Goal: Task Accomplishment & Management: Complete application form

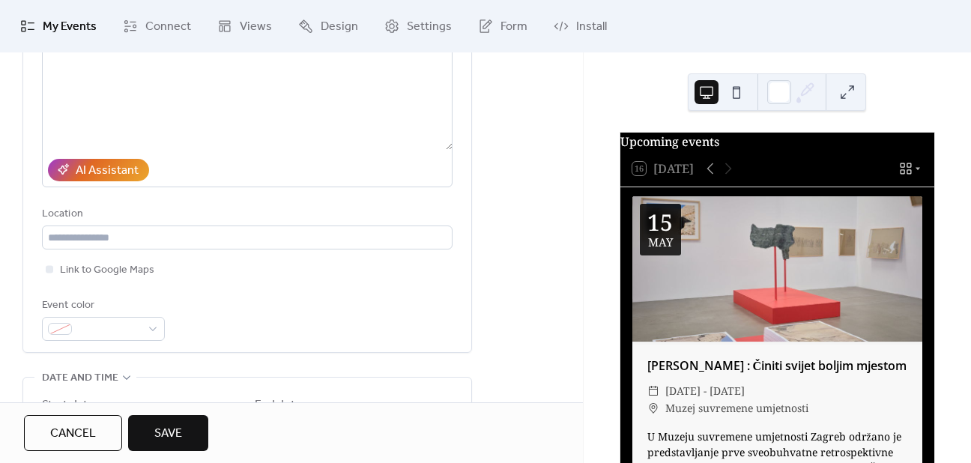
scroll to position [300, 0]
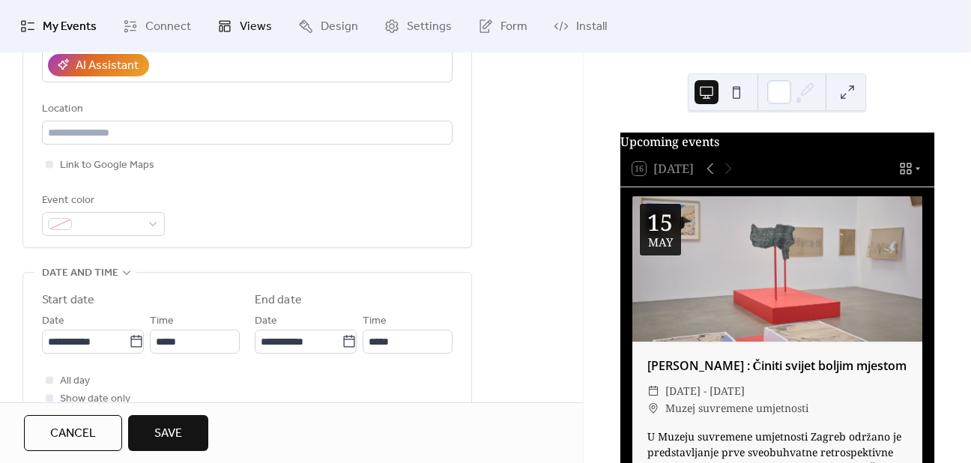
type input "**********"
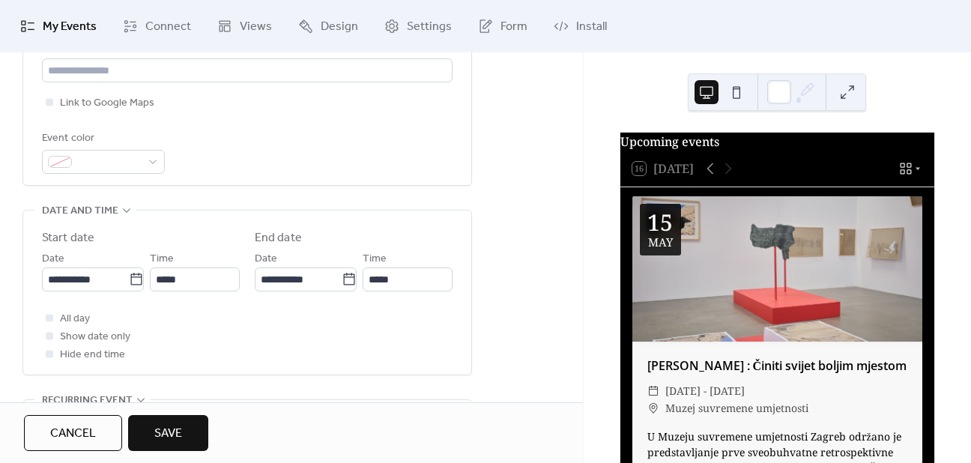
scroll to position [375, 0]
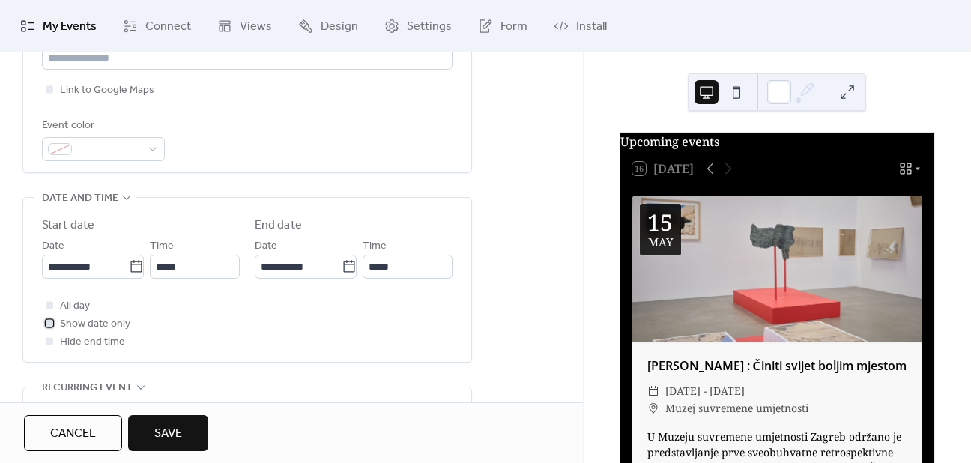
click at [92, 322] on span "Show date only" at bounding box center [95, 325] width 70 height 18
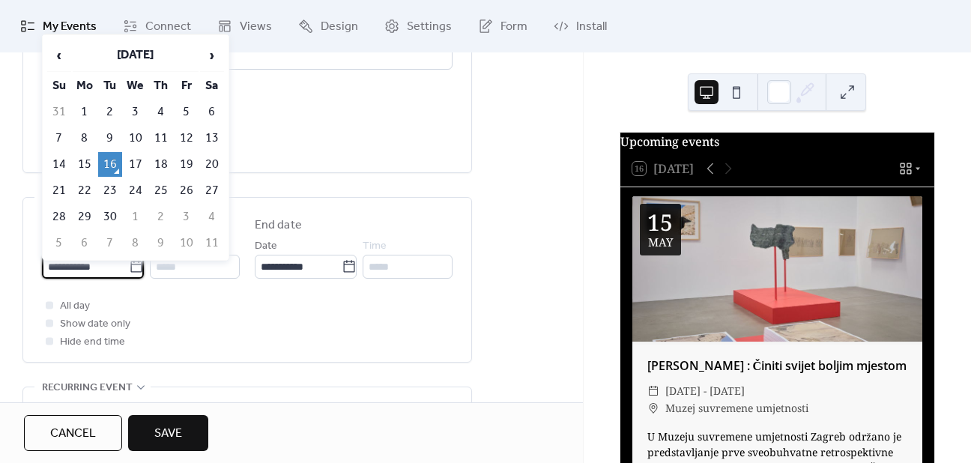
click at [79, 265] on input "**********" at bounding box center [85, 267] width 87 height 24
click at [142, 157] on td "17" at bounding box center [136, 164] width 24 height 25
type input "**********"
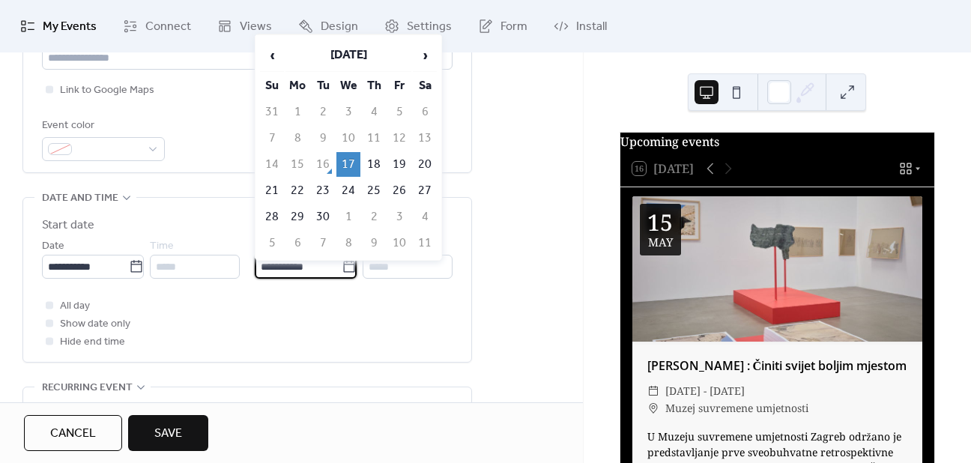
click at [299, 271] on input "**********" at bounding box center [298, 267] width 87 height 24
click at [431, 162] on td "20" at bounding box center [425, 164] width 24 height 25
type input "**********"
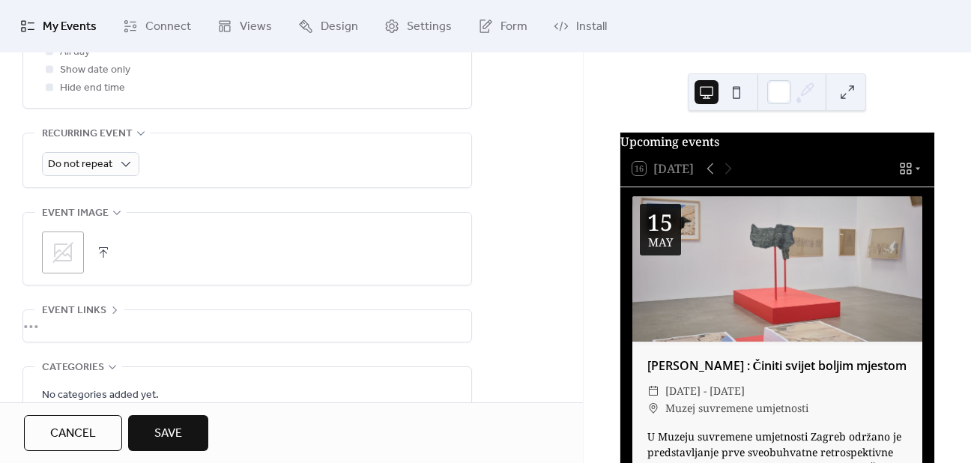
scroll to position [750, 0]
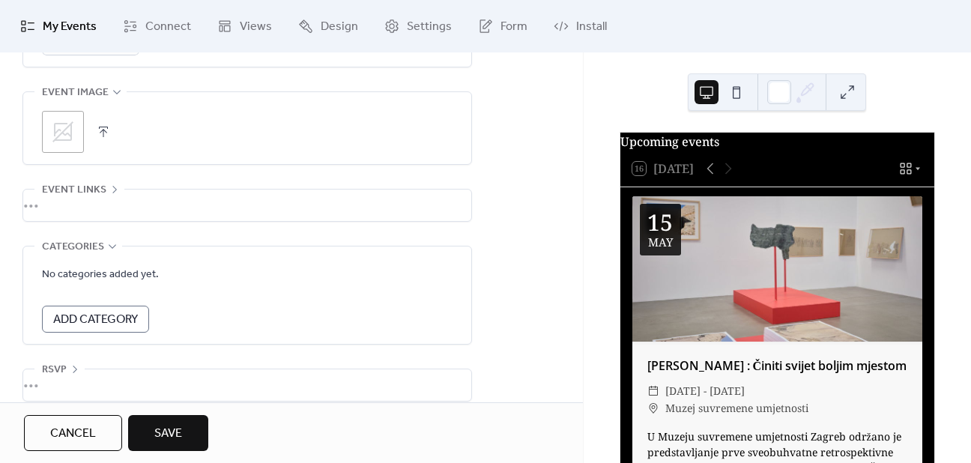
click at [55, 130] on icon at bounding box center [63, 132] width 24 height 24
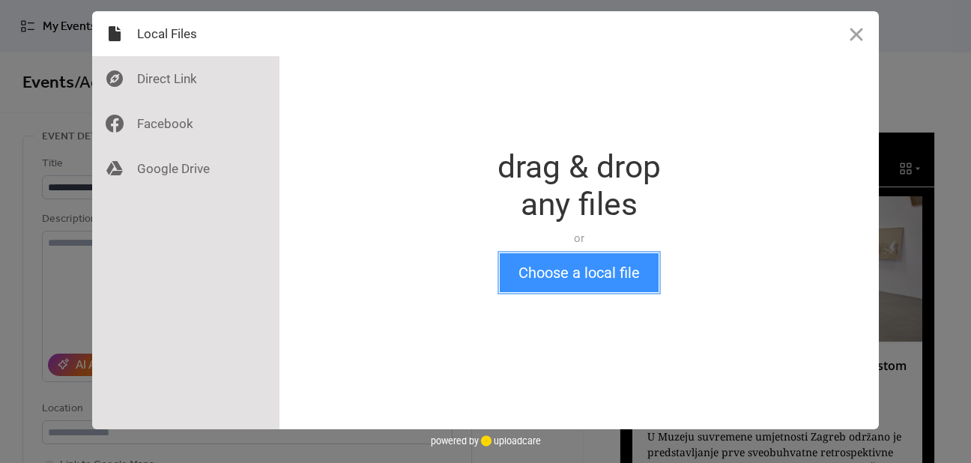
click at [618, 270] on button "Choose a local file" at bounding box center [579, 272] width 159 height 39
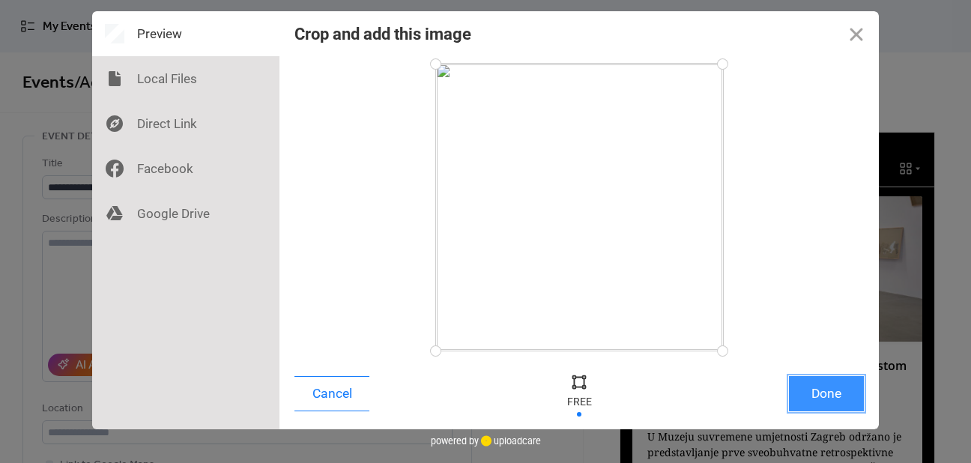
click at [840, 392] on button "Done" at bounding box center [826, 393] width 75 height 35
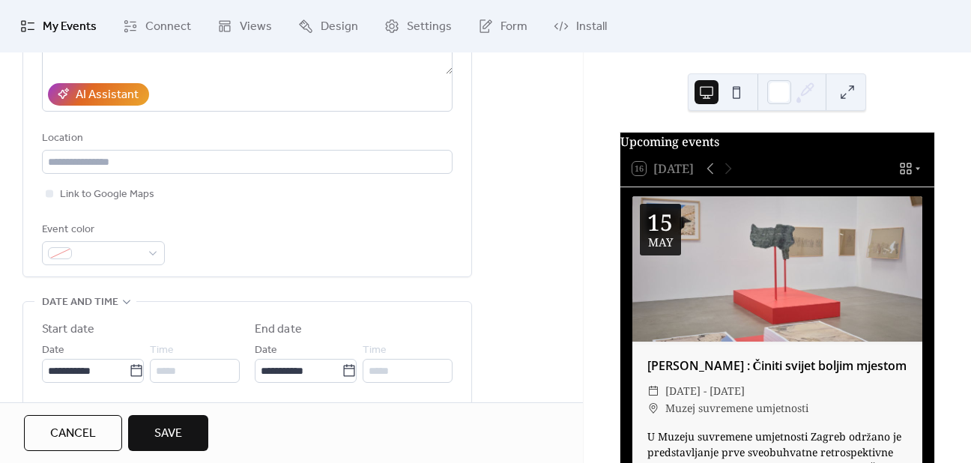
scroll to position [225, 0]
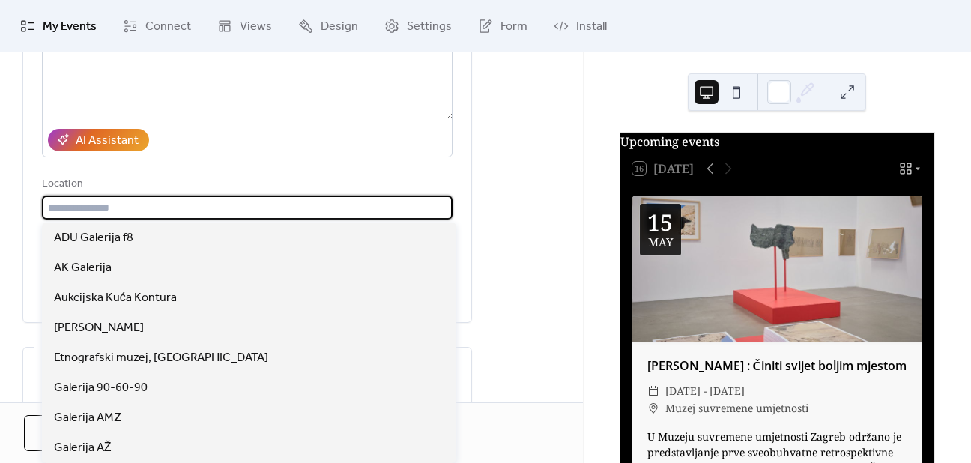
click at [105, 202] on input "text" at bounding box center [247, 208] width 411 height 24
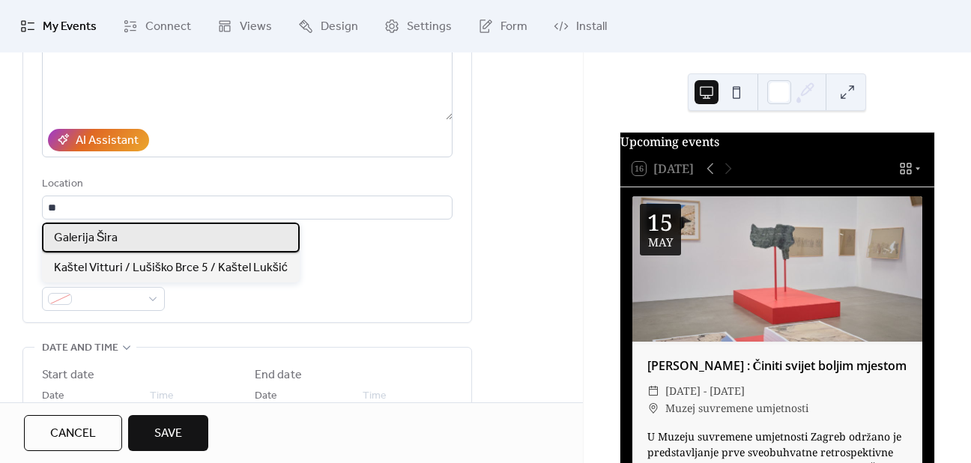
click at [123, 244] on div "Galerija Šira" at bounding box center [171, 238] width 258 height 30
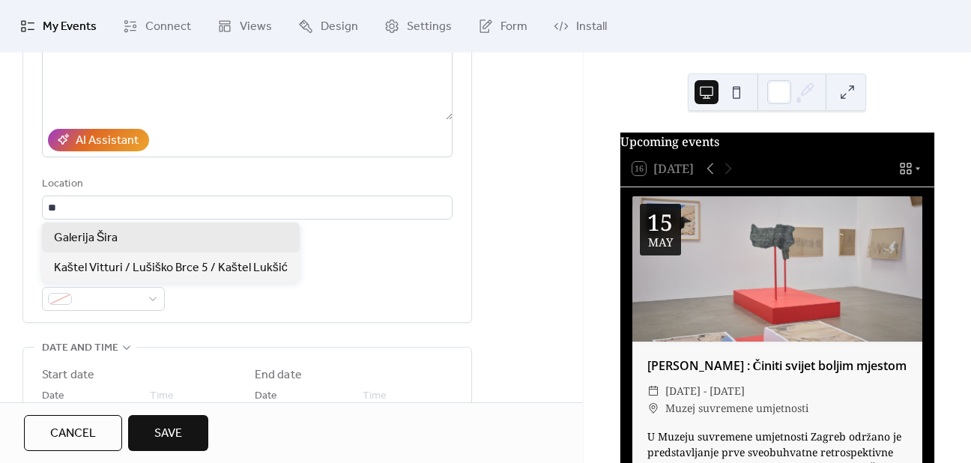
type input "**********"
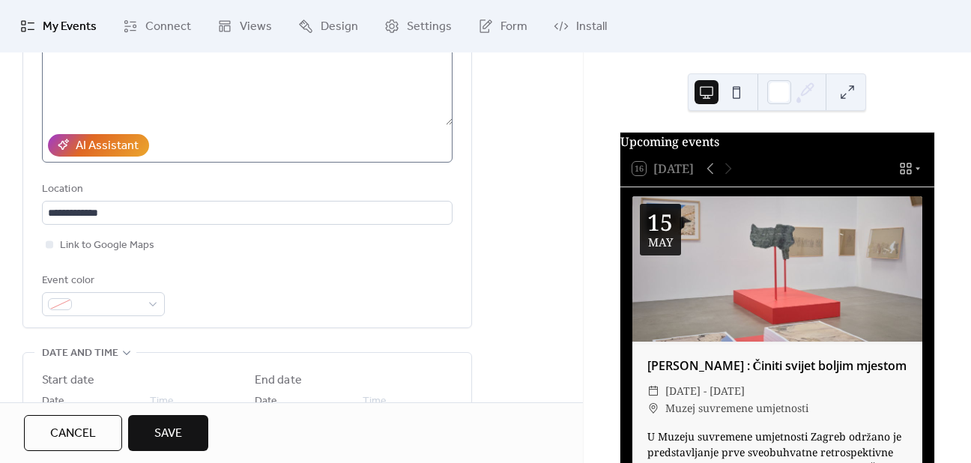
scroll to position [150, 0]
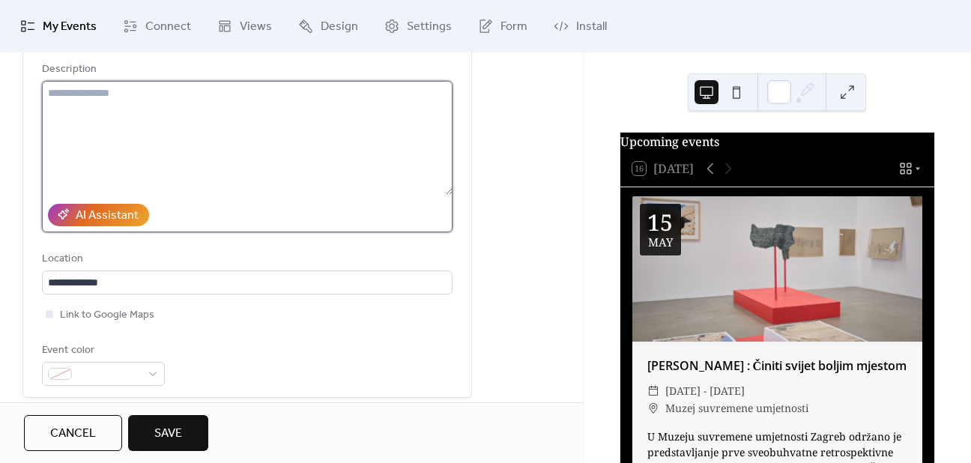
click at [98, 111] on textarea at bounding box center [247, 138] width 411 height 114
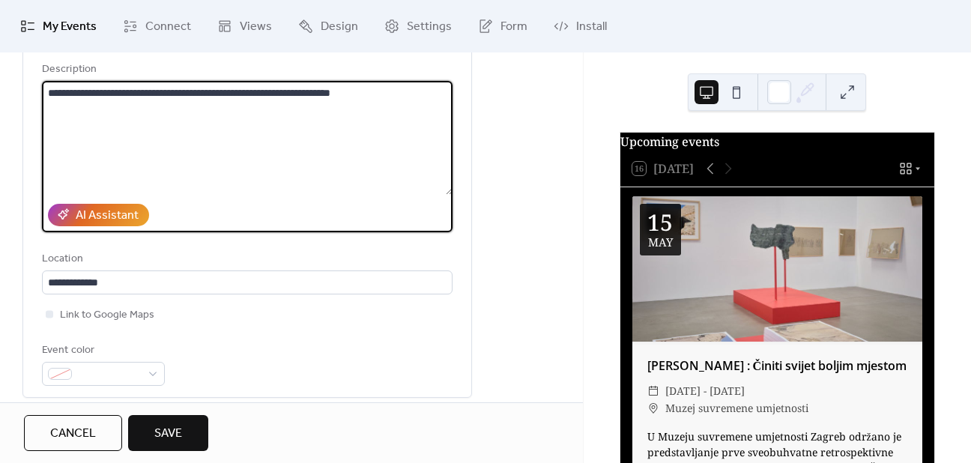
drag, startPoint x: 375, startPoint y: 91, endPoint x: 298, endPoint y: 94, distance: 77.2
click at [298, 94] on textarea "**********" at bounding box center [247, 138] width 411 height 114
click at [390, 97] on textarea "**********" at bounding box center [247, 138] width 411 height 114
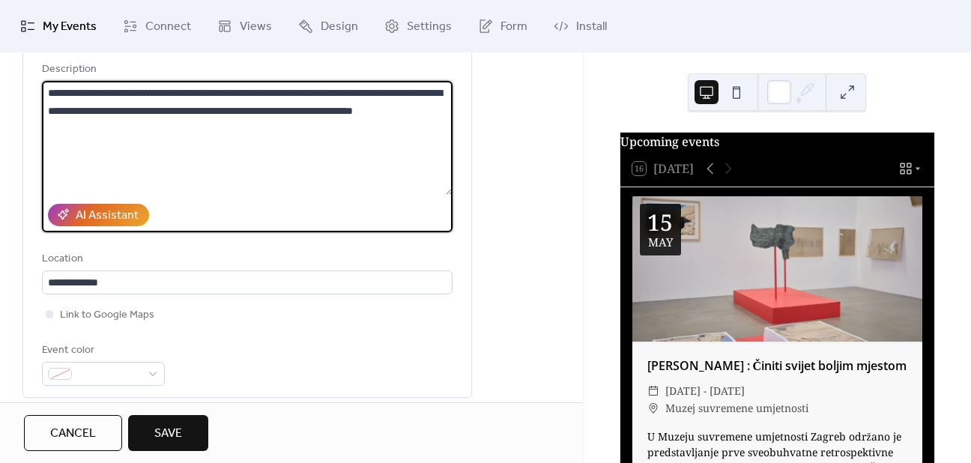
type textarea "**********"
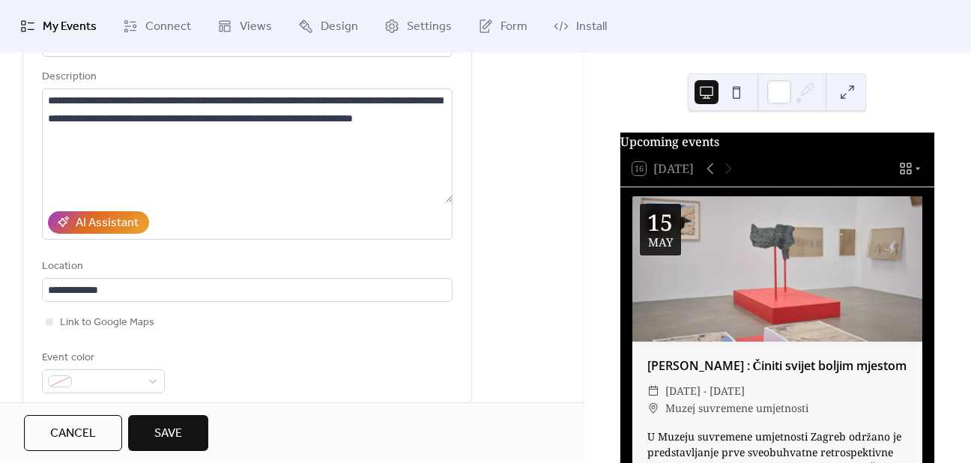
scroll to position [90, 0]
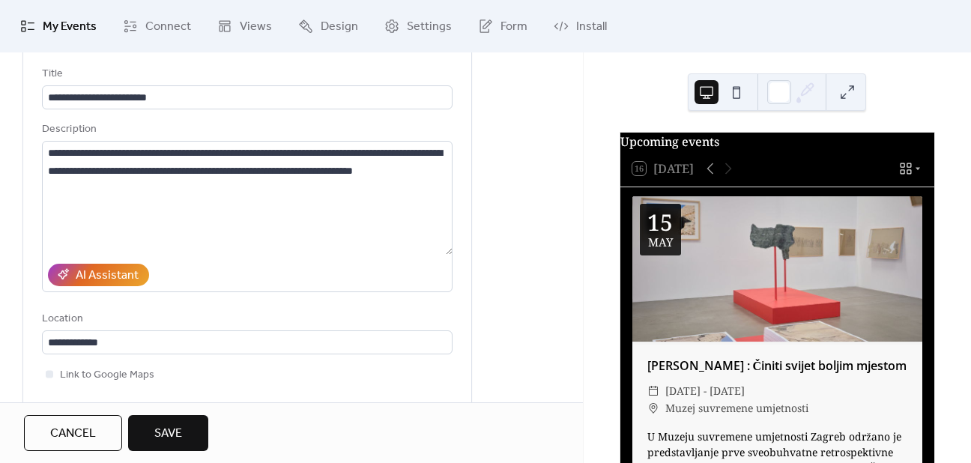
click at [169, 421] on button "Save" at bounding box center [168, 433] width 80 height 36
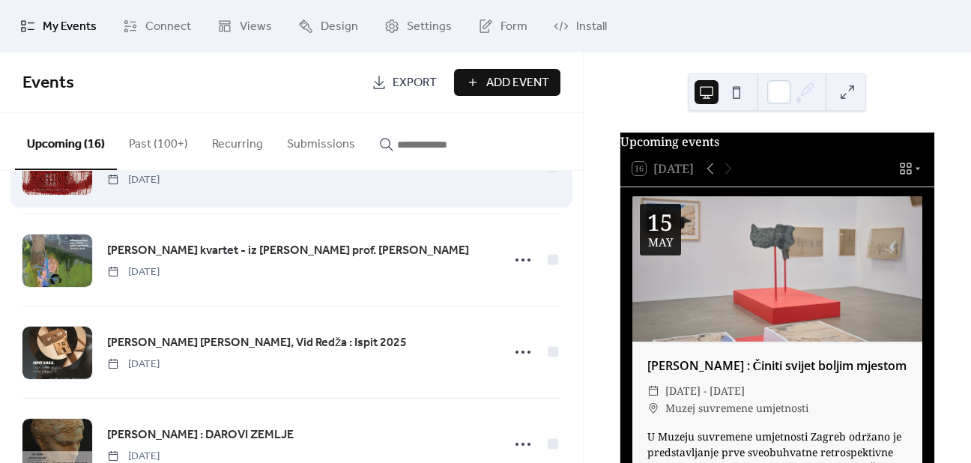
scroll to position [1224, 0]
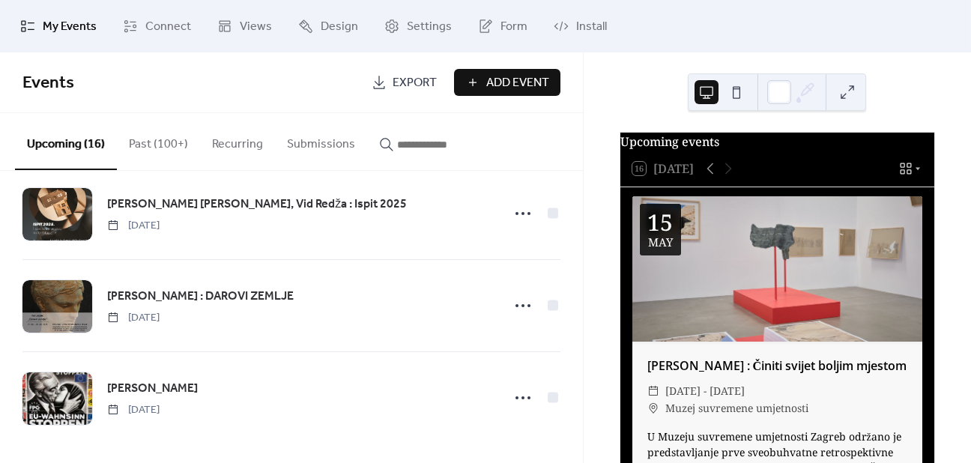
click at [489, 85] on span "Add Event" at bounding box center [517, 83] width 63 height 18
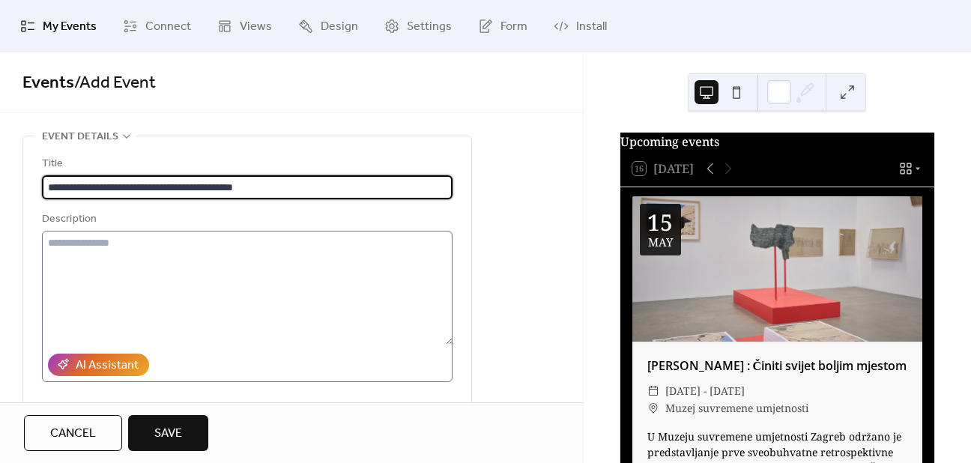
type input "**********"
click at [248, 265] on textarea at bounding box center [247, 288] width 411 height 114
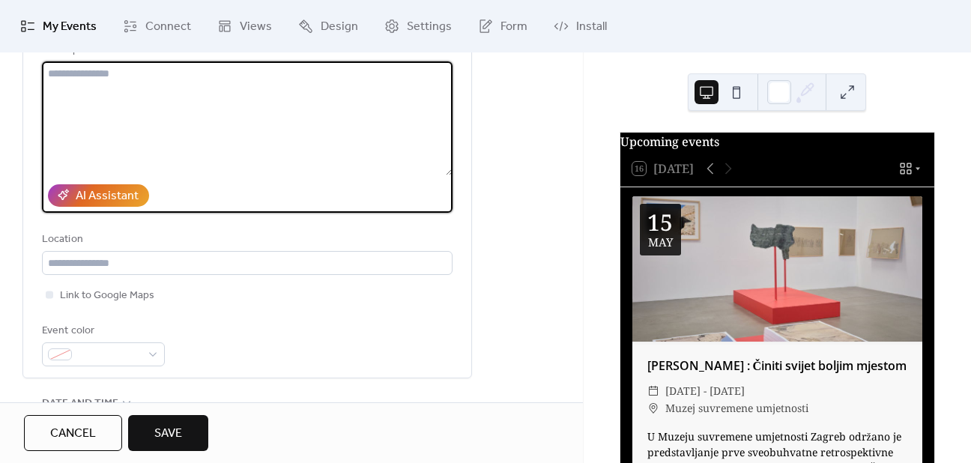
scroll to position [225, 0]
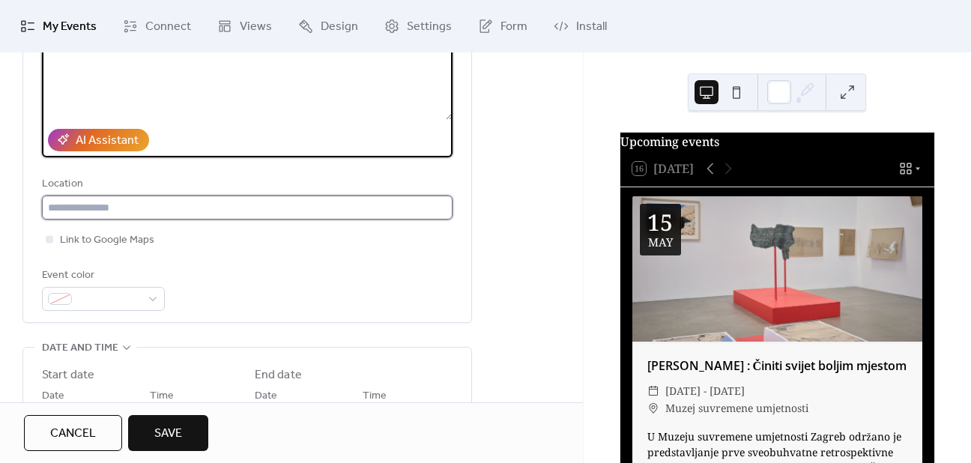
click at [107, 207] on input "text" at bounding box center [247, 208] width 411 height 24
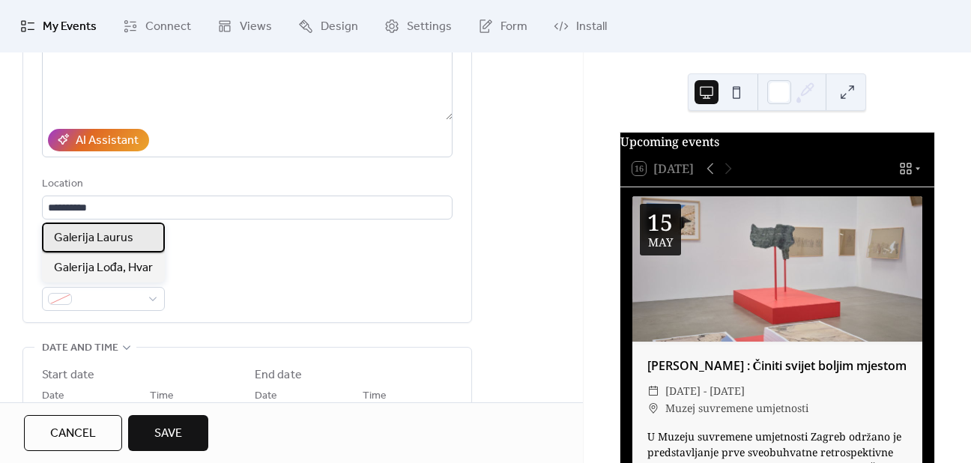
click at [103, 230] on span "Galerija Laurus" at bounding box center [93, 238] width 79 height 18
type input "**********"
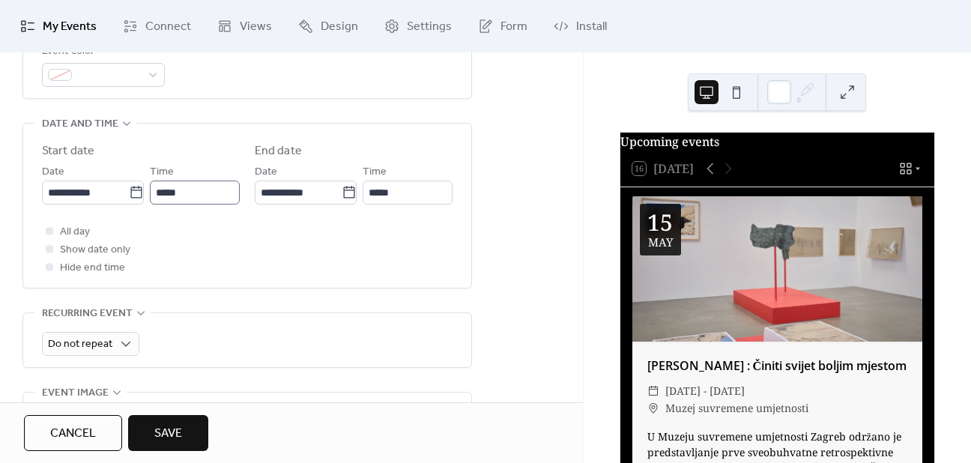
scroll to position [450, 0]
click at [71, 248] on span "Show date only" at bounding box center [95, 250] width 70 height 18
click at [94, 188] on input "**********" at bounding box center [85, 192] width 87 height 24
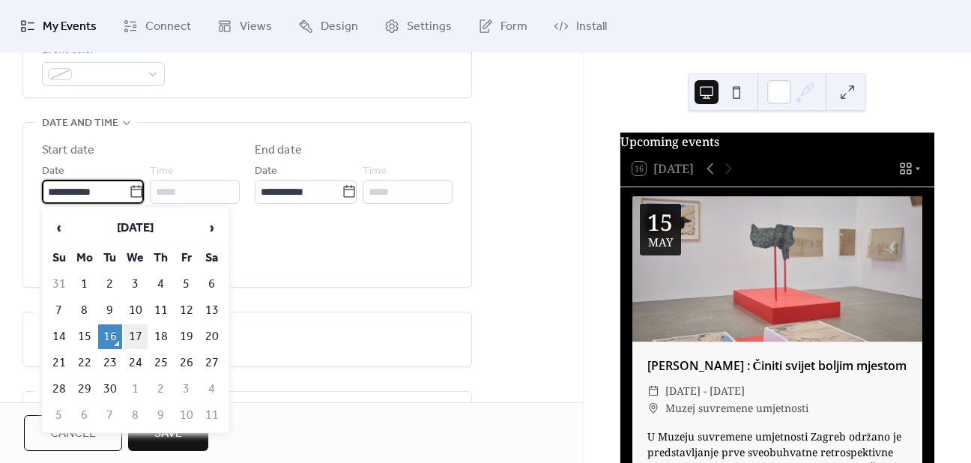
click at [142, 331] on td "17" at bounding box center [136, 337] width 24 height 25
type input "**********"
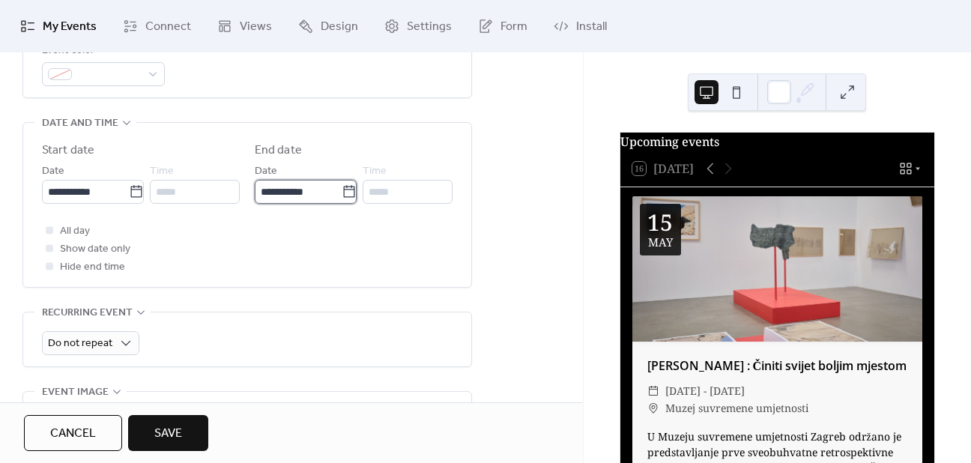
click at [283, 190] on input "**********" at bounding box center [298, 192] width 87 height 24
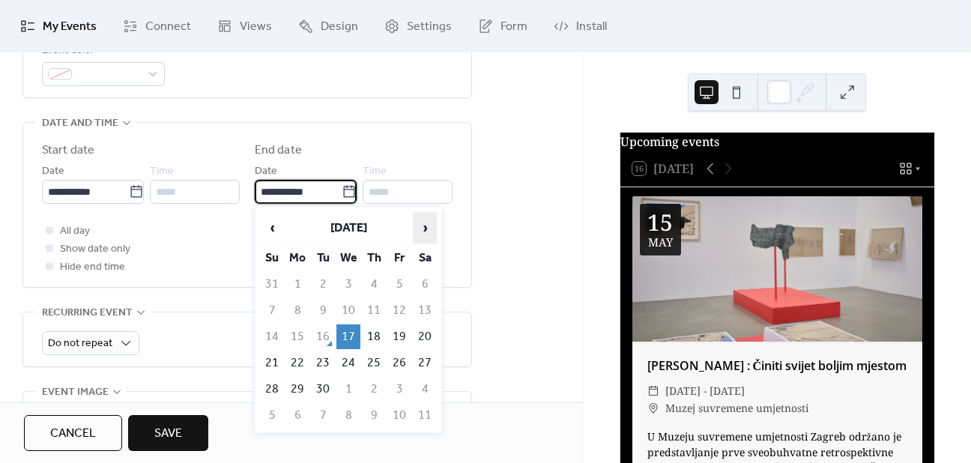
click at [435, 226] on span "›" at bounding box center [425, 228] width 22 height 30
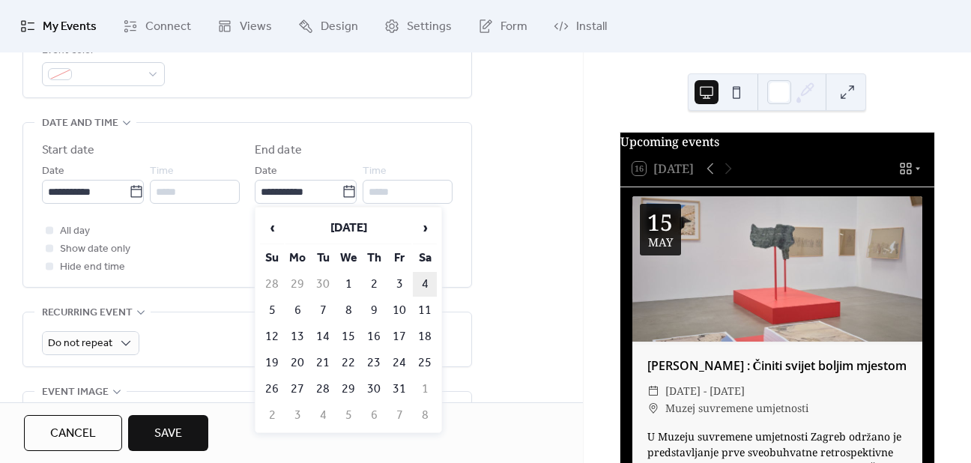
click at [430, 285] on td "4" at bounding box center [425, 284] width 24 height 25
type input "**********"
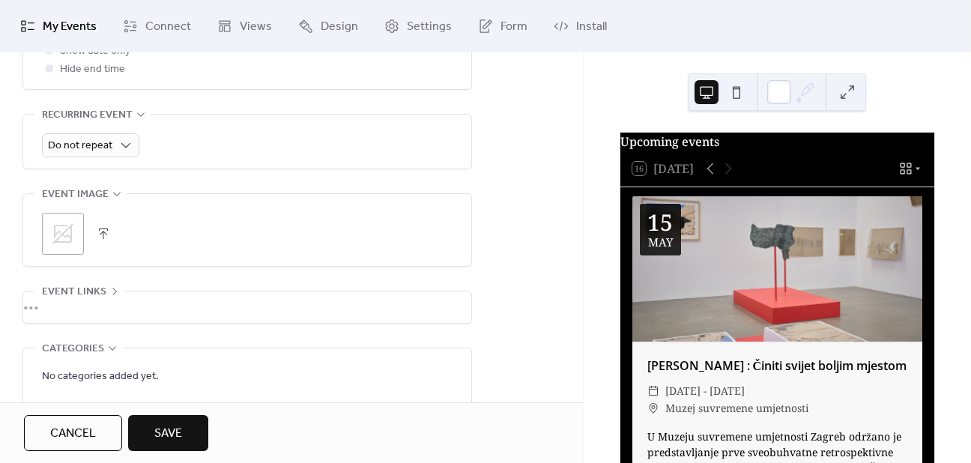
scroll to position [615, 0]
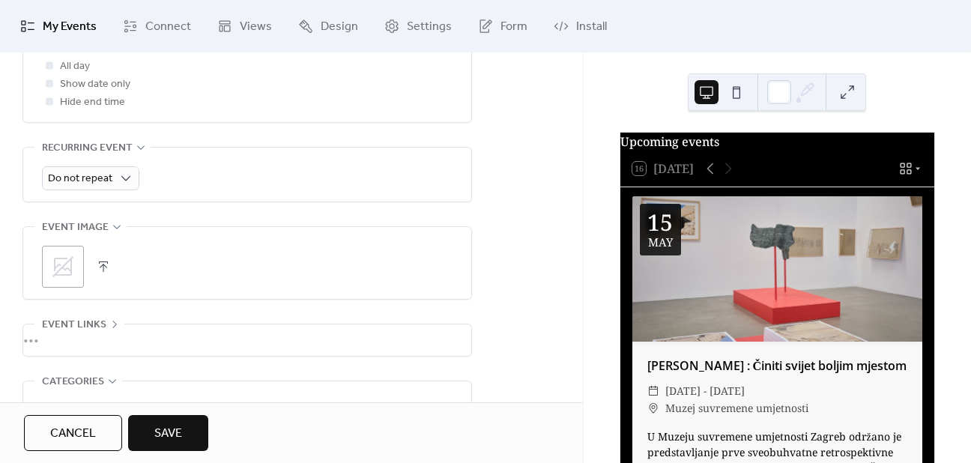
click at [63, 268] on icon at bounding box center [63, 267] width 24 height 24
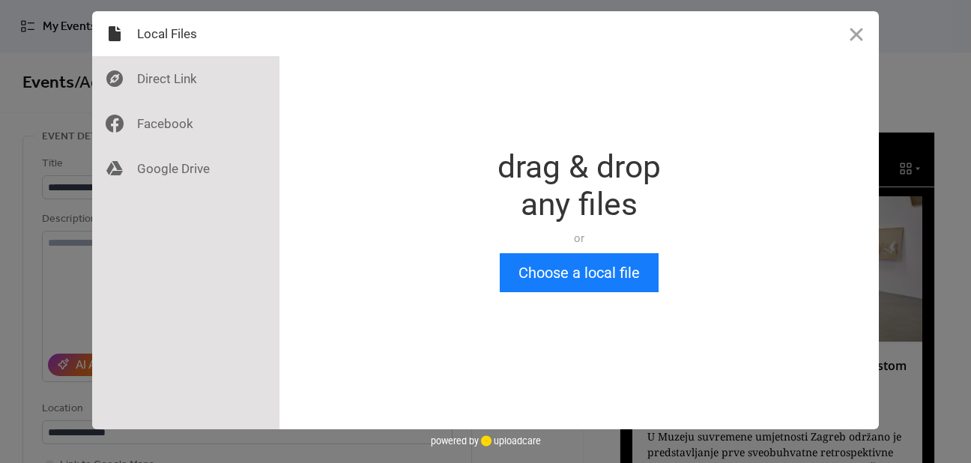
scroll to position [0, 0]
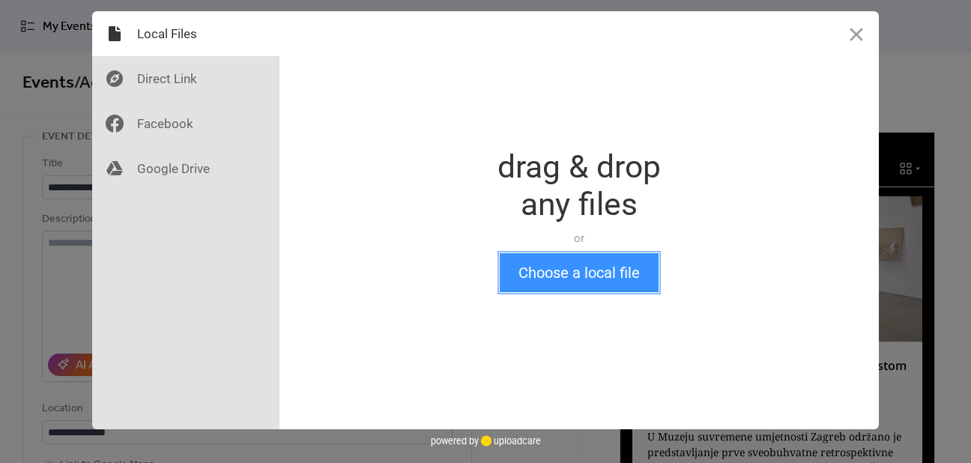
click at [597, 280] on button "Choose a local file" at bounding box center [579, 272] width 159 height 39
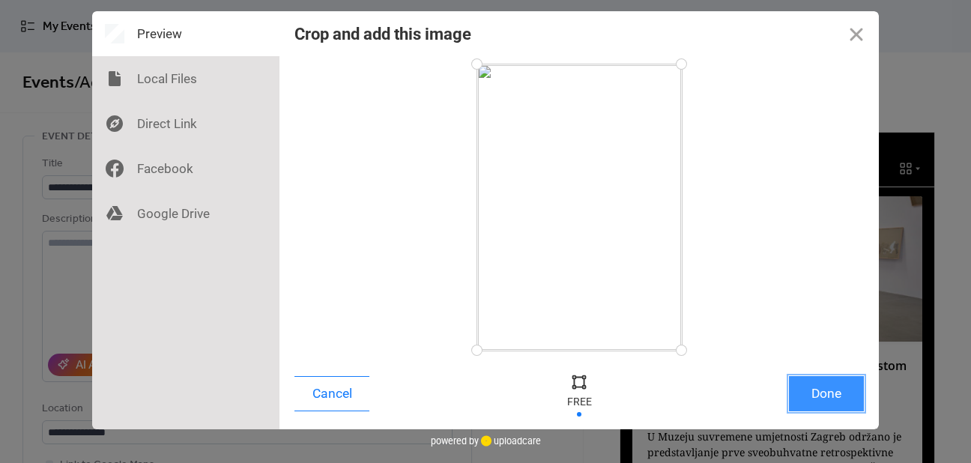
click at [835, 400] on button "Done" at bounding box center [826, 393] width 75 height 35
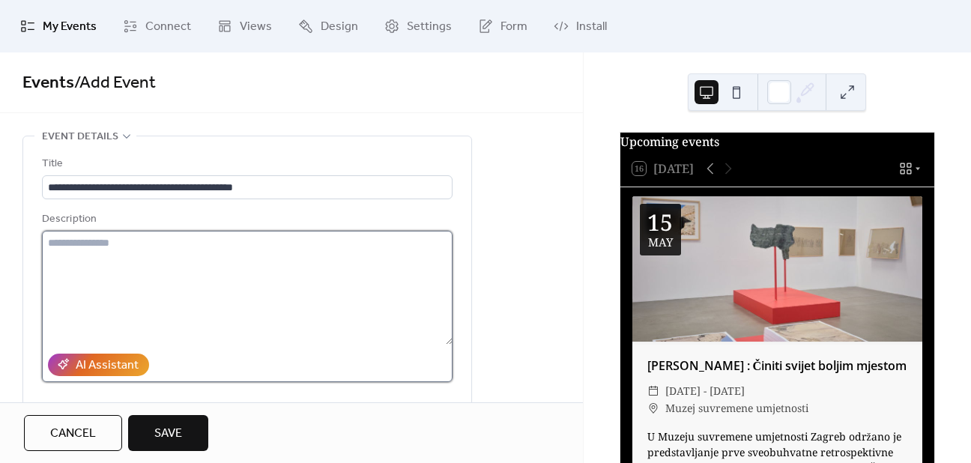
click at [133, 233] on textarea at bounding box center [247, 288] width 411 height 114
drag, startPoint x: 163, startPoint y: 229, endPoint x: 140, endPoint y: 237, distance: 24.0
click at [157, 232] on div "Description" at bounding box center [247, 297] width 411 height 172
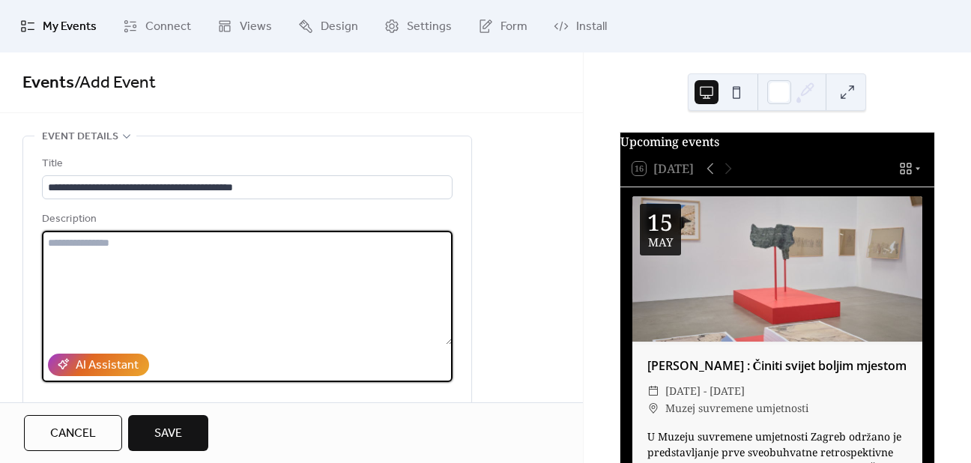
click at [140, 237] on textarea at bounding box center [247, 288] width 411 height 114
paste textarea "**********"
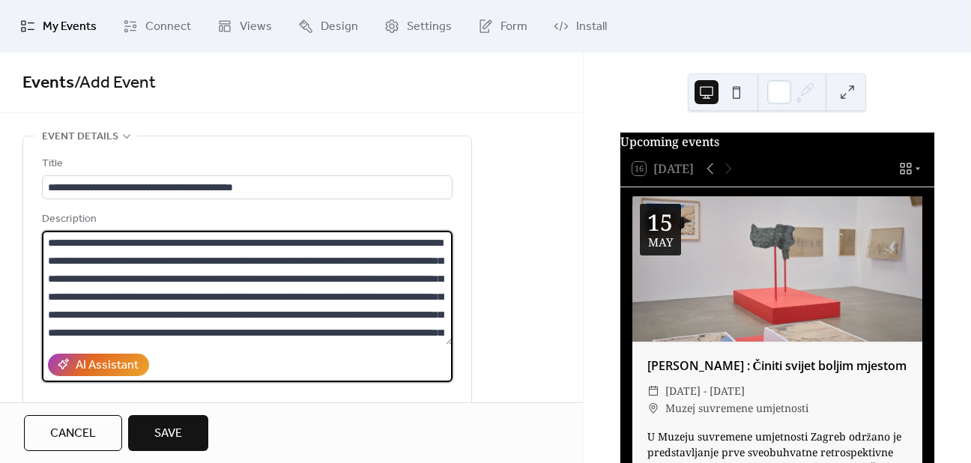
click at [325, 260] on textarea at bounding box center [247, 288] width 411 height 114
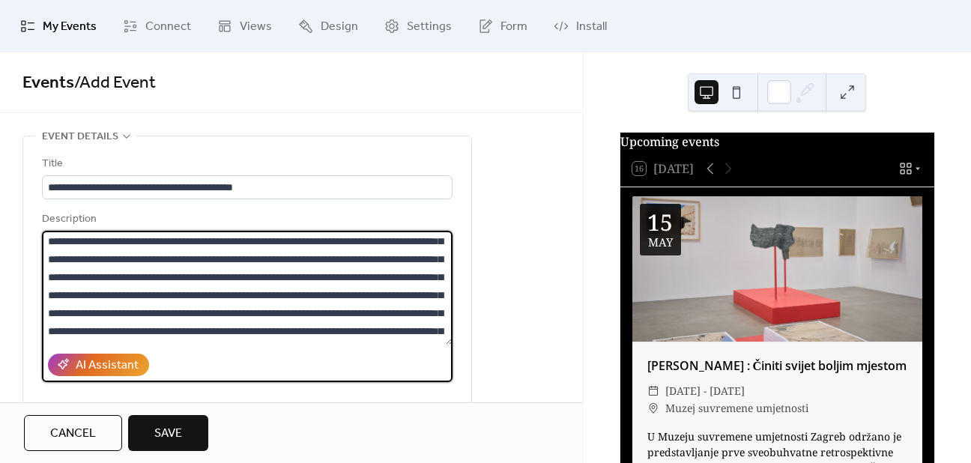
scroll to position [100, 0]
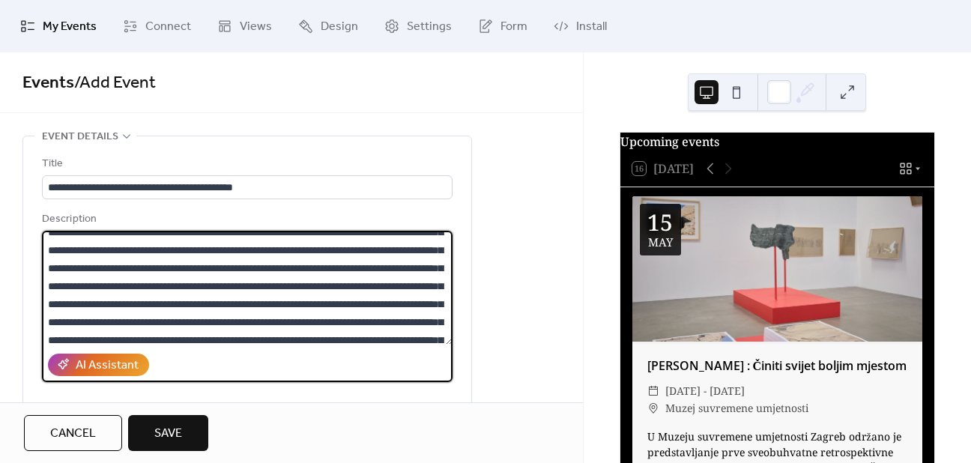
click at [54, 287] on textarea at bounding box center [247, 288] width 411 height 114
click at [50, 287] on textarea at bounding box center [247, 288] width 411 height 114
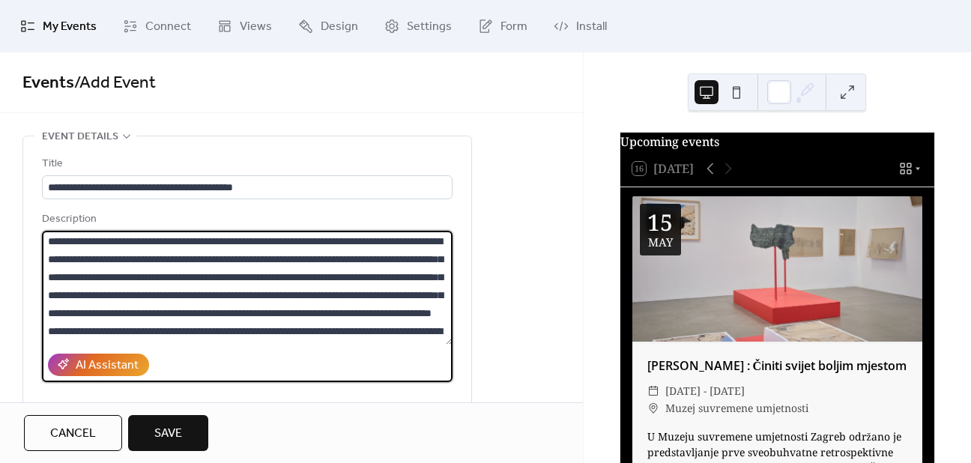
scroll to position [0, 0]
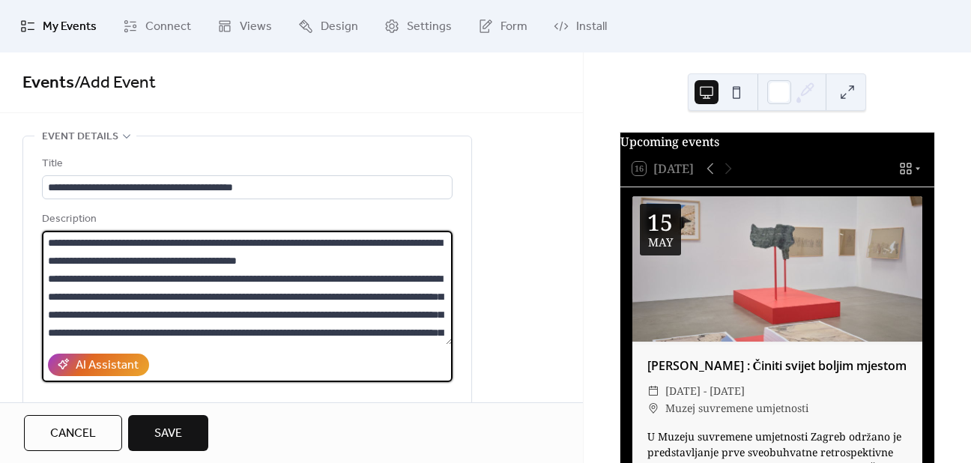
click at [46, 259] on textarea at bounding box center [247, 288] width 411 height 114
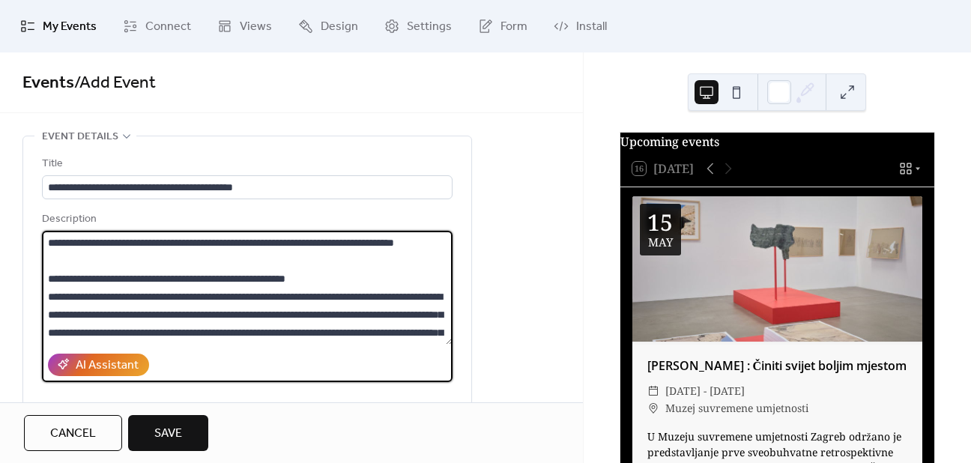
click at [447, 295] on textarea at bounding box center [247, 288] width 411 height 114
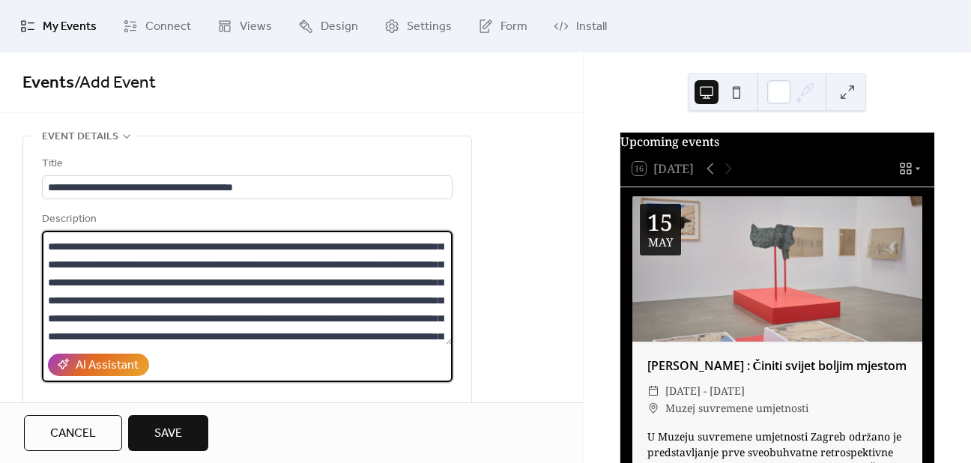
scroll to position [150, 0]
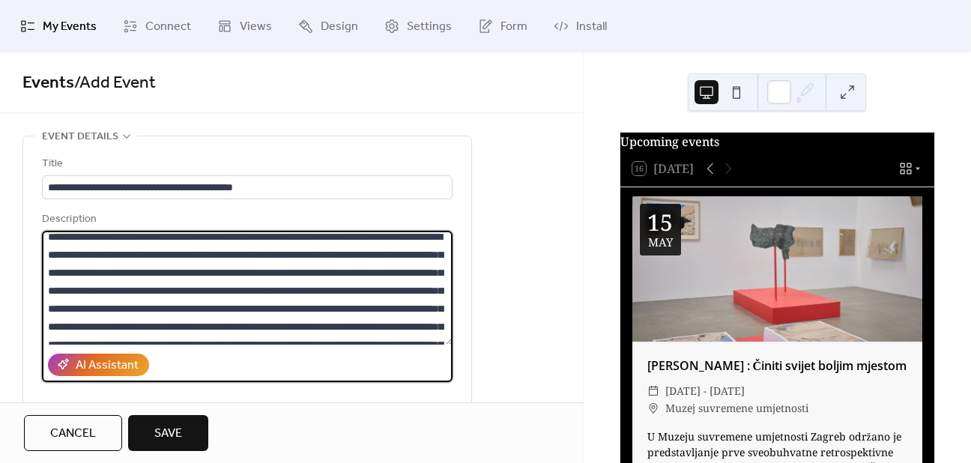
drag, startPoint x: 217, startPoint y: 286, endPoint x: 326, endPoint y: 304, distance: 110.0
click at [326, 304] on textarea at bounding box center [247, 288] width 411 height 114
click at [320, 321] on textarea at bounding box center [247, 288] width 411 height 114
drag, startPoint x: 323, startPoint y: 307, endPoint x: 306, endPoint y: 298, distance: 19.4
click at [306, 298] on textarea at bounding box center [247, 288] width 411 height 114
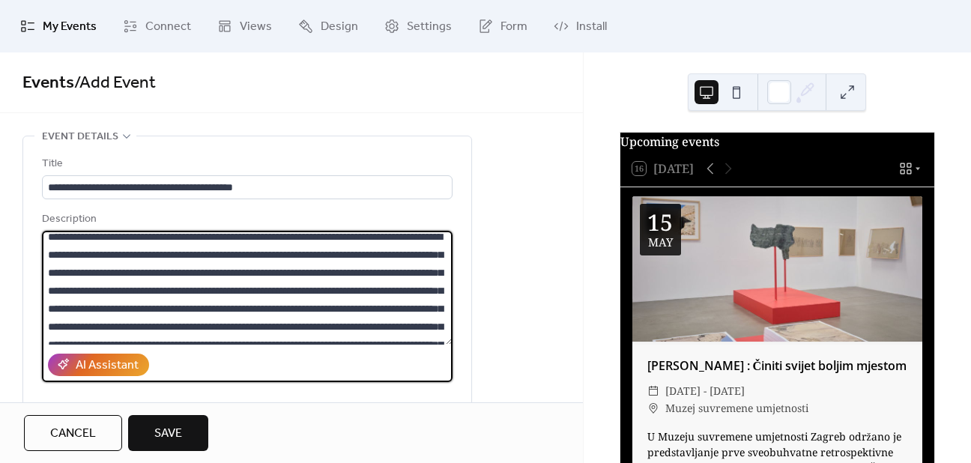
click at [403, 313] on textarea at bounding box center [247, 288] width 411 height 114
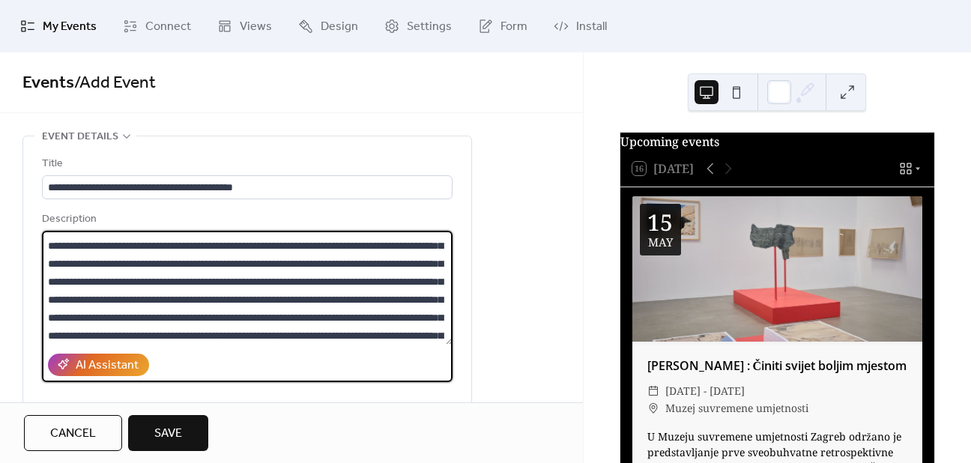
scroll to position [159, 0]
drag, startPoint x: 216, startPoint y: 292, endPoint x: 324, endPoint y: 299, distance: 108.2
click at [324, 299] on textarea at bounding box center [247, 288] width 411 height 114
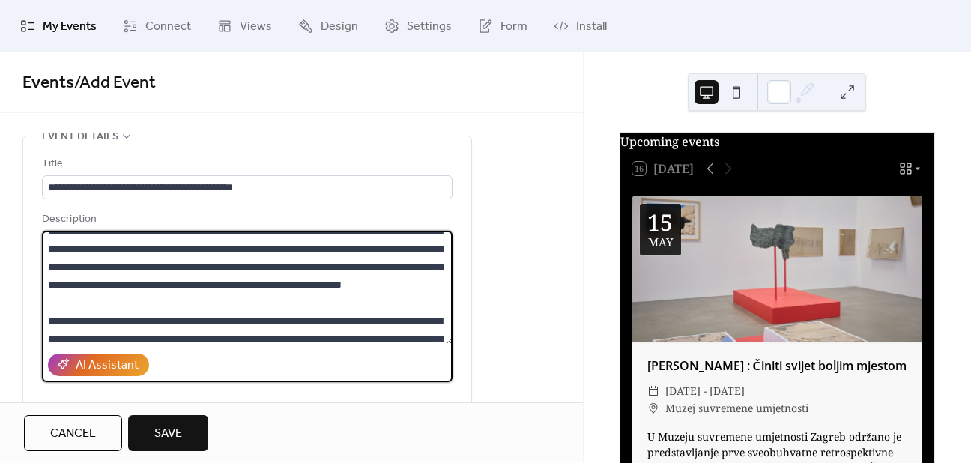
scroll to position [75, 0]
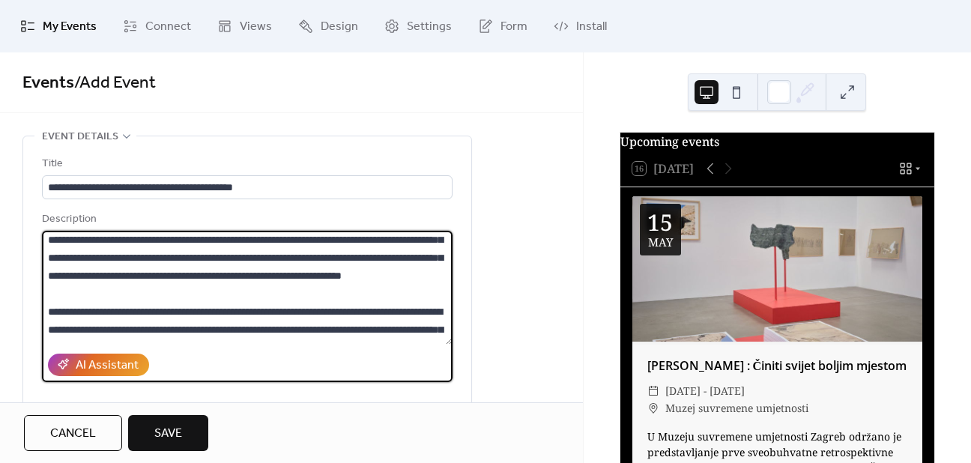
click at [288, 298] on textarea at bounding box center [247, 288] width 411 height 114
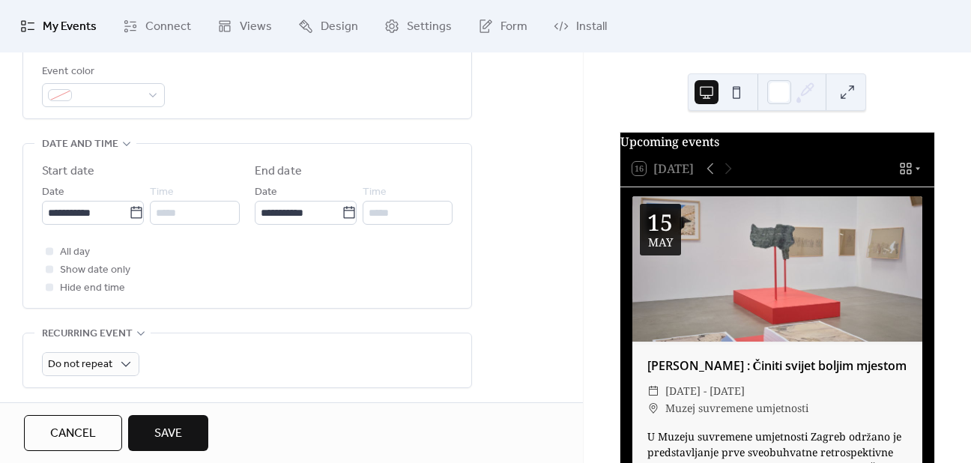
scroll to position [525, 0]
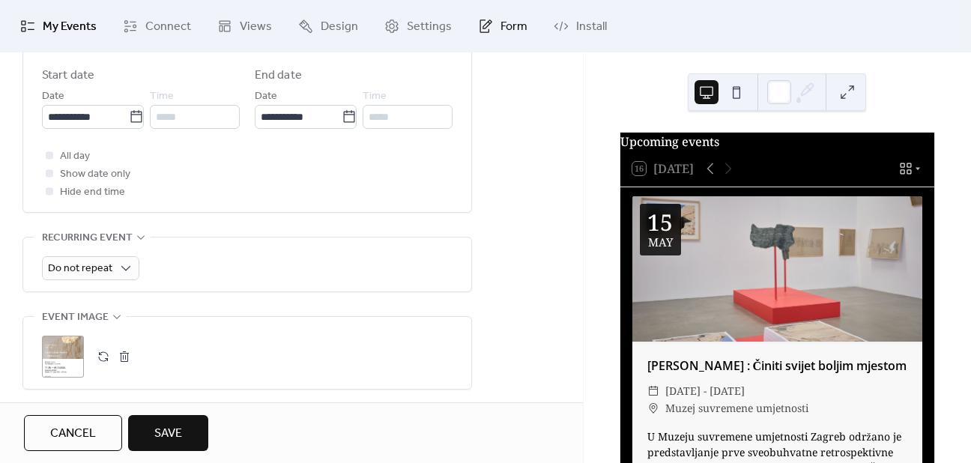
type textarea "**********"
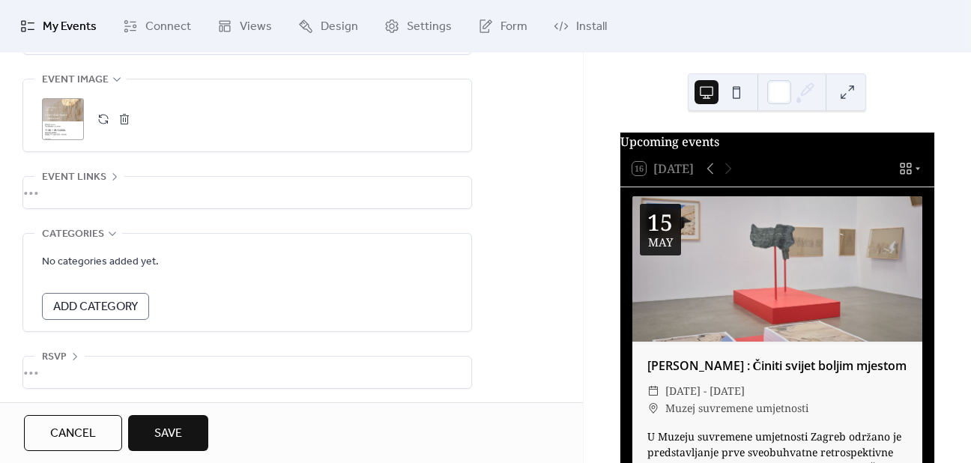
scroll to position [765, 0]
click at [190, 430] on button "Save" at bounding box center [168, 433] width 80 height 36
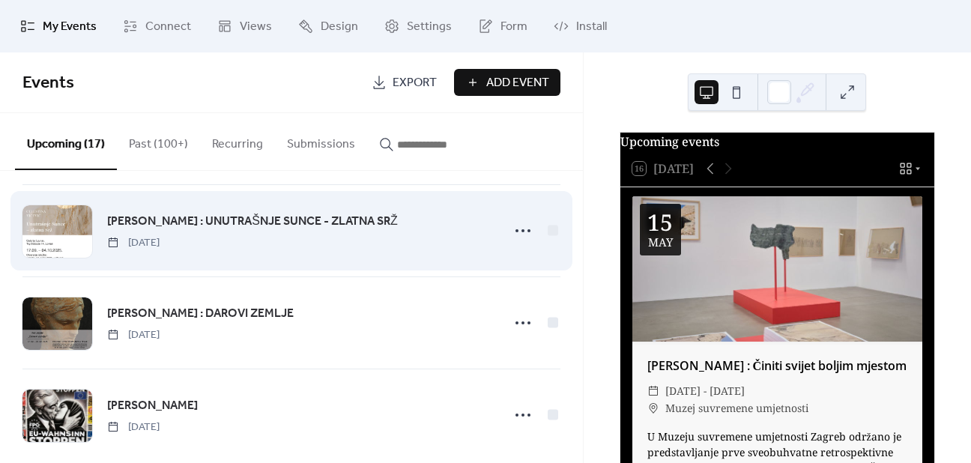
scroll to position [1316, 0]
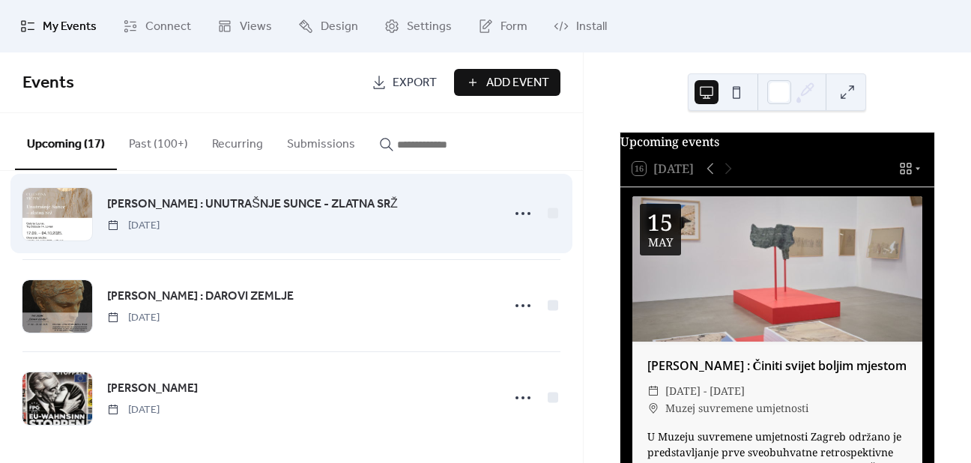
click at [388, 213] on div "[PERSON_NAME] : UNUTRAŠNJE SUNCE - ZLATNA SRŽ [DATE]" at bounding box center [299, 214] width 385 height 38
click at [310, 202] on span "[PERSON_NAME] : UNUTRAŠNJE SUNCE - ZLATNA SRŽ" at bounding box center [252, 205] width 290 height 18
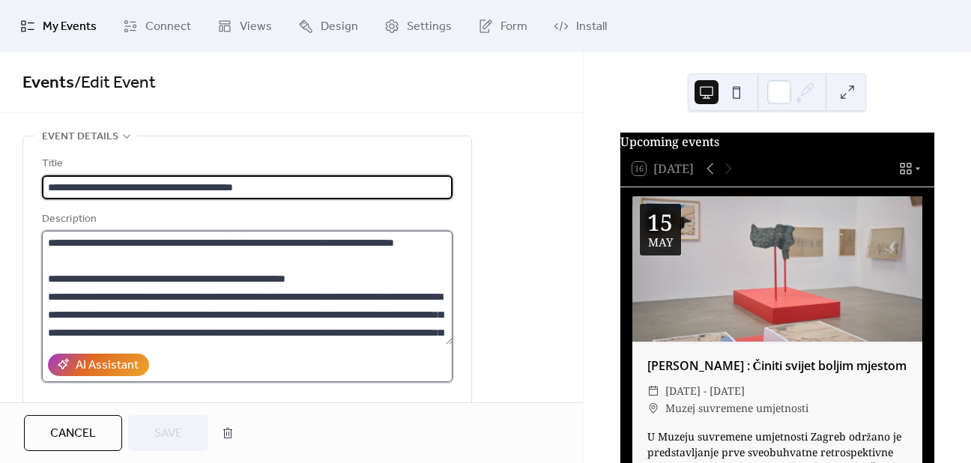
click at [405, 244] on textarea at bounding box center [247, 288] width 411 height 114
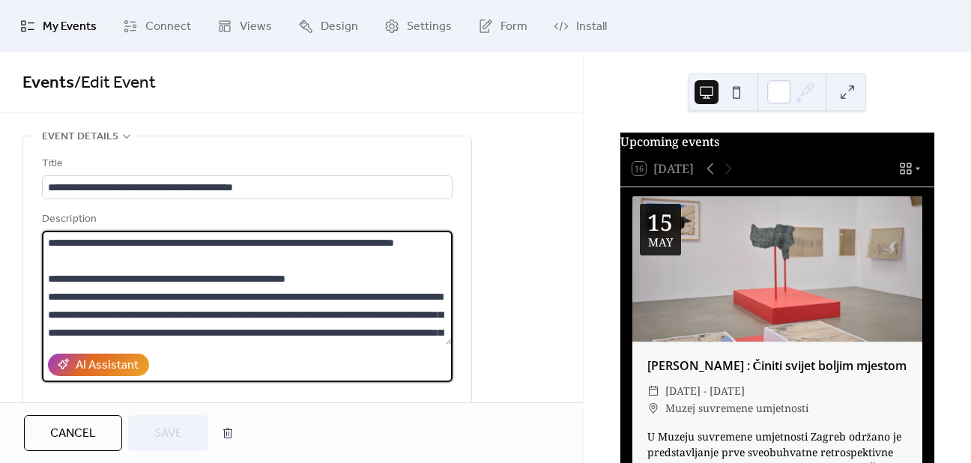
click at [408, 247] on textarea at bounding box center [247, 288] width 411 height 114
click at [52, 280] on textarea at bounding box center [247, 288] width 411 height 114
click at [51, 280] on textarea at bounding box center [247, 288] width 411 height 114
click at [48, 278] on textarea at bounding box center [247, 288] width 411 height 114
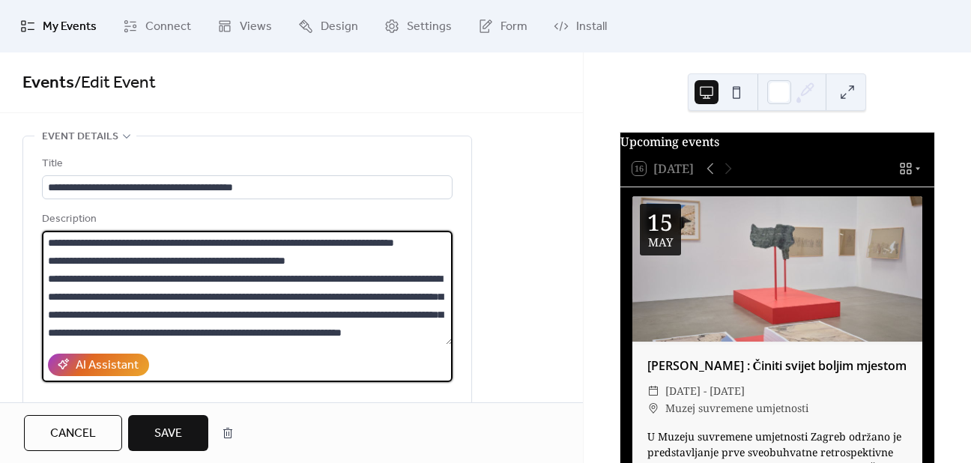
click at [353, 259] on textarea at bounding box center [247, 288] width 411 height 114
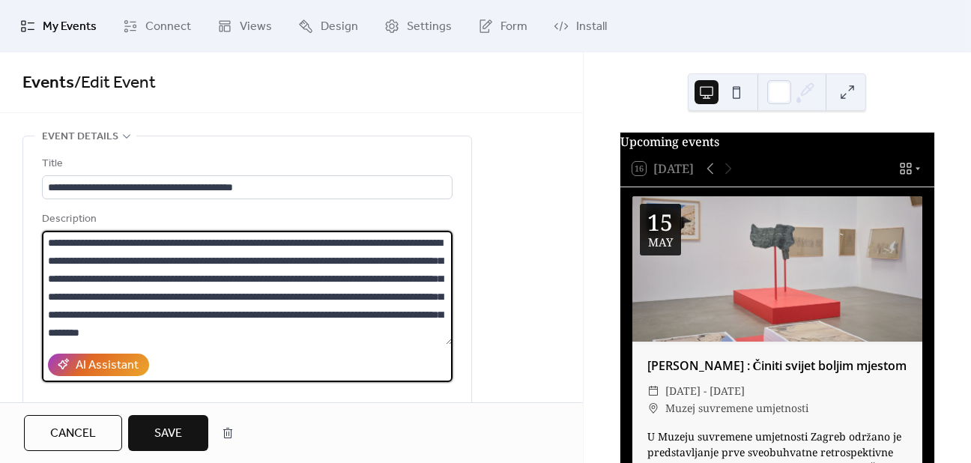
scroll to position [180, 0]
type textarea "**********"
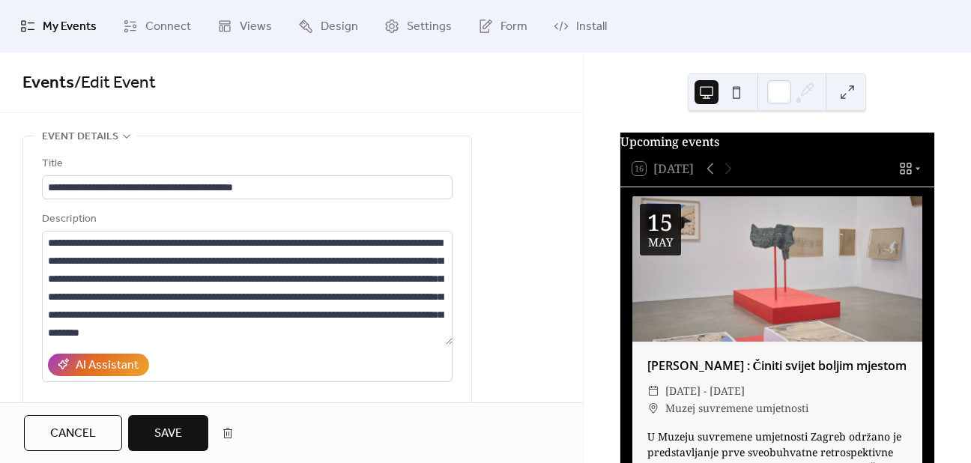
click at [176, 427] on span "Save" at bounding box center [168, 434] width 28 height 18
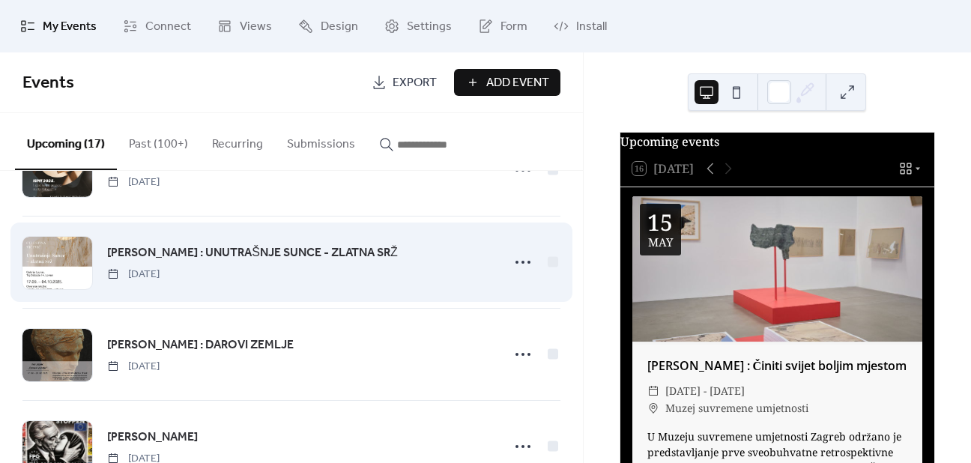
scroll to position [1316, 0]
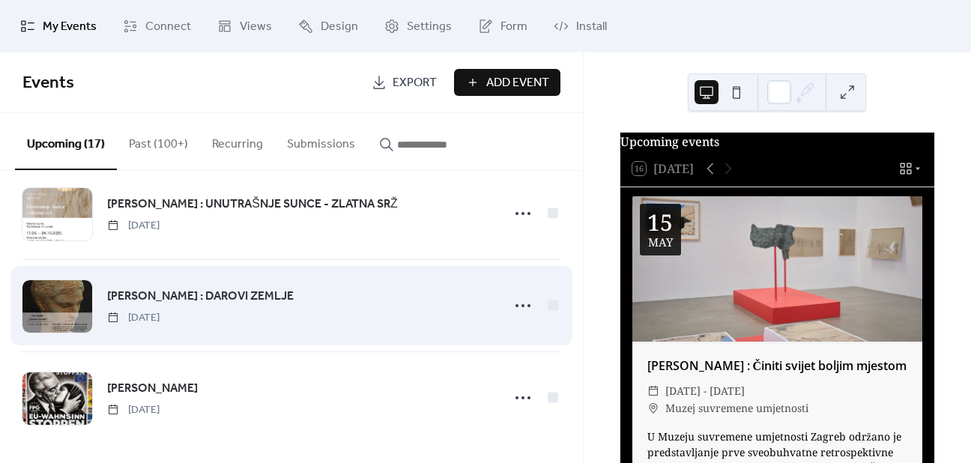
click at [199, 292] on span "[PERSON_NAME] : DAROVI ZEMLJE" at bounding box center [200, 297] width 187 height 18
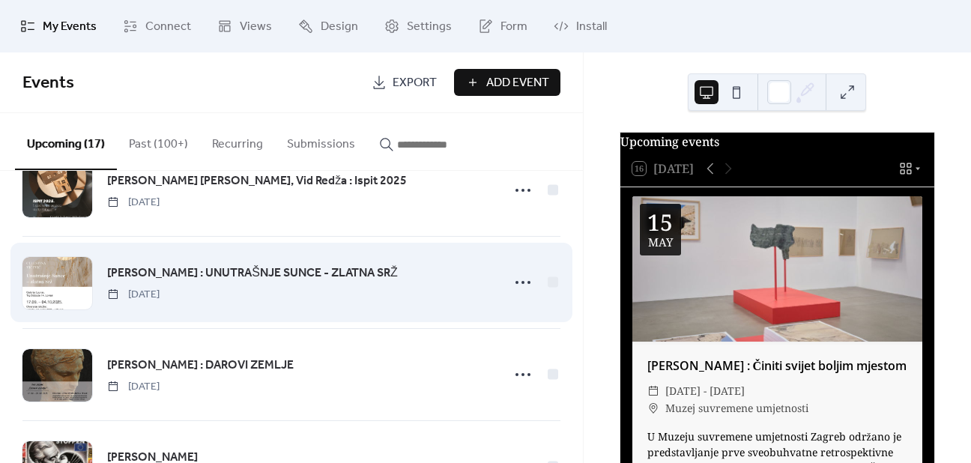
scroll to position [1241, 0]
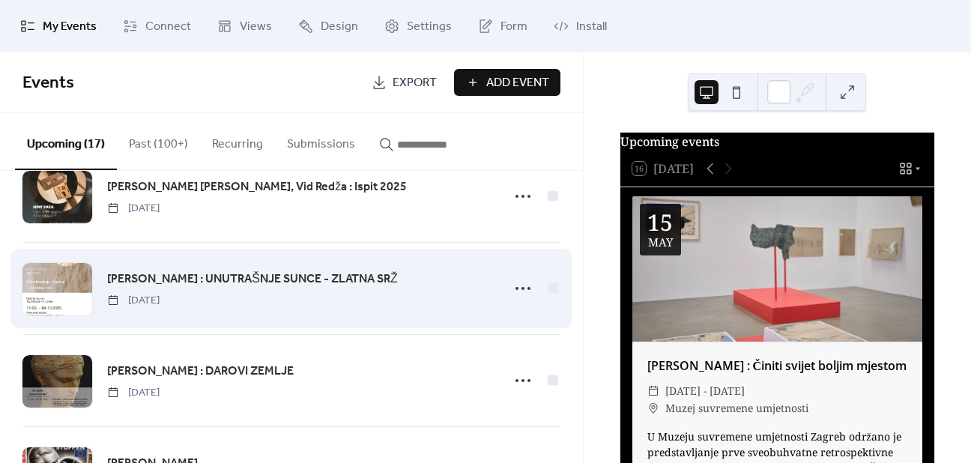
click at [307, 278] on span "[PERSON_NAME] : UNUTRAŠNJE SUNCE - ZLATNA SRŽ" at bounding box center [252, 280] width 290 height 18
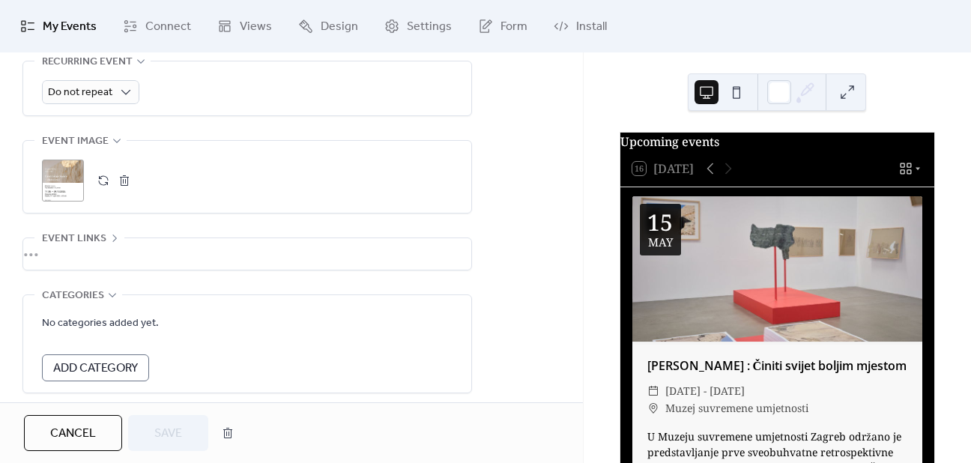
scroll to position [765, 0]
